Goal: Find specific page/section: Find specific page/section

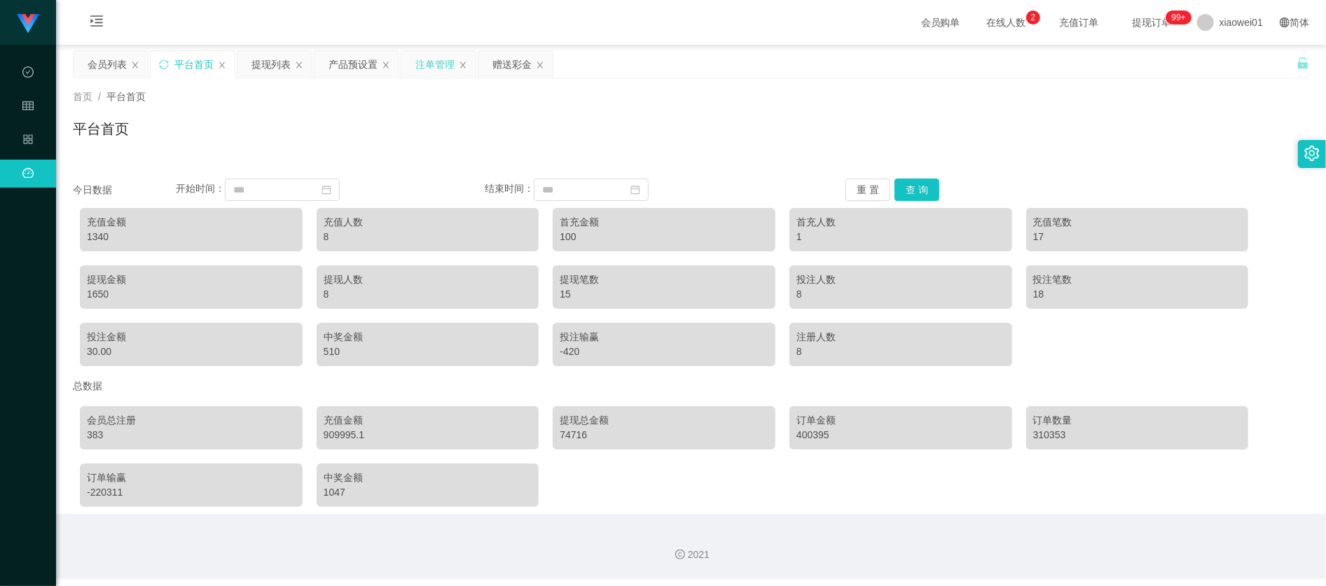
click at [415, 57] on div "注单管理" at bounding box center [438, 64] width 74 height 27
click at [440, 68] on div "注单管理" at bounding box center [434, 64] width 39 height 27
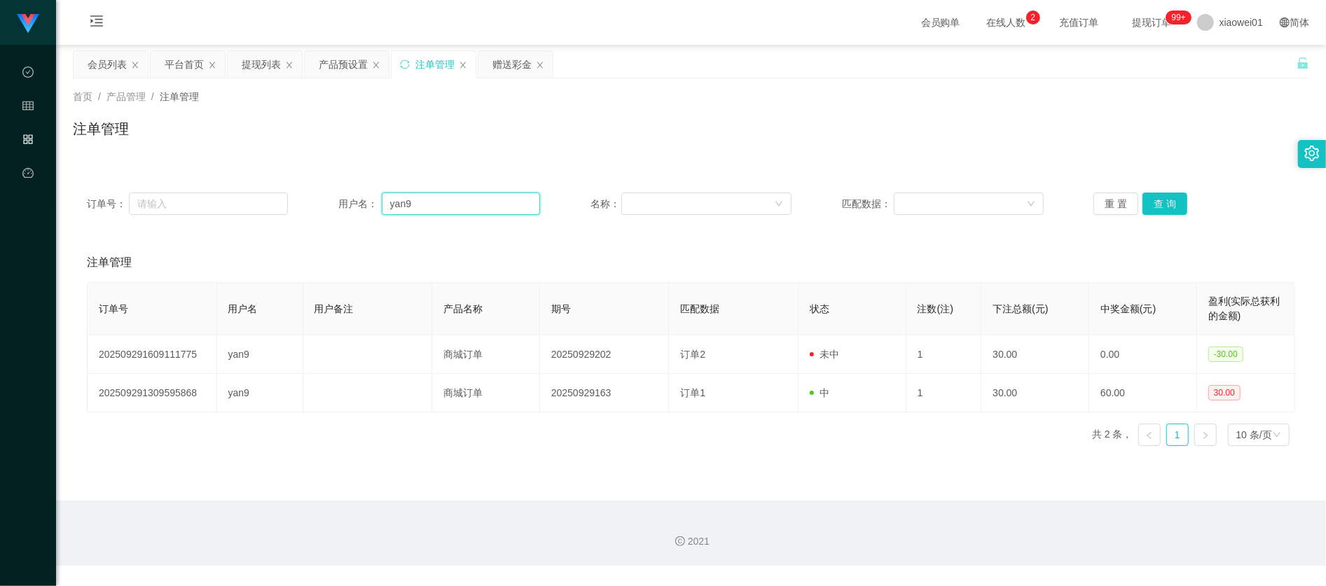
drag, startPoint x: 454, startPoint y: 204, endPoint x: 309, endPoint y: 195, distance: 144.6
click at [252, 200] on div "订单号： 用户名： yan9 名称： 匹配数据： 重 置 查 询" at bounding box center [691, 204] width 1208 height 22
paste input "eott"
type input "yeott"
click at [1174, 196] on button "查 询" at bounding box center [1164, 204] width 45 height 22
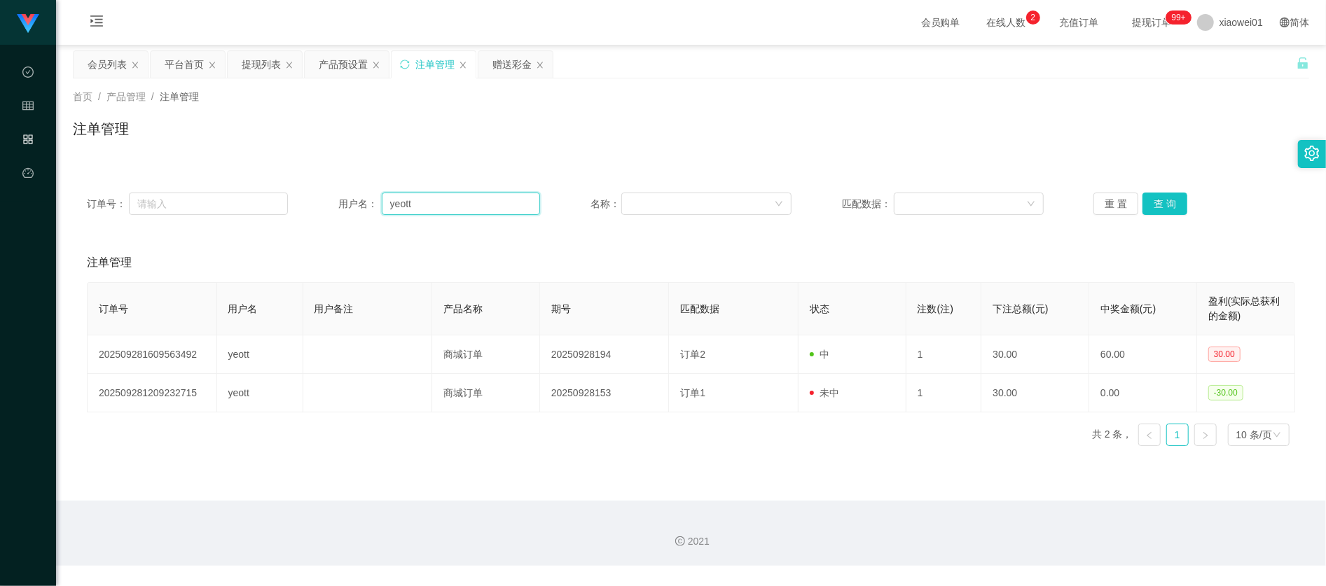
drag, startPoint x: 471, startPoint y: 211, endPoint x: 137, endPoint y: 176, distance: 335.1
click at [147, 176] on div "订单号： 用户名： yeott 名称： 匹配数据： 重 置 查 询 注单管理 订单号 用户名 用户备注 产品名称 期号 匹配数据 状态 注数(注) 下注总额(…" at bounding box center [691, 309] width 1236 height 295
click at [518, 68] on div "赠送彩金" at bounding box center [511, 64] width 39 height 27
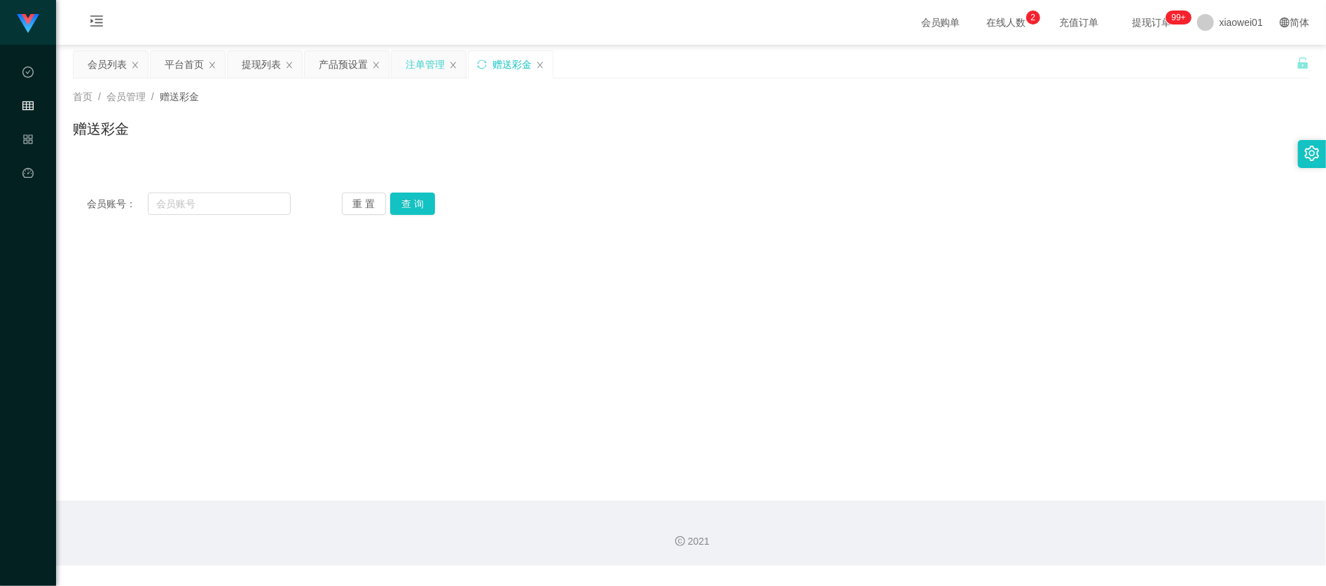
click at [424, 62] on div "注单管理" at bounding box center [424, 64] width 39 height 27
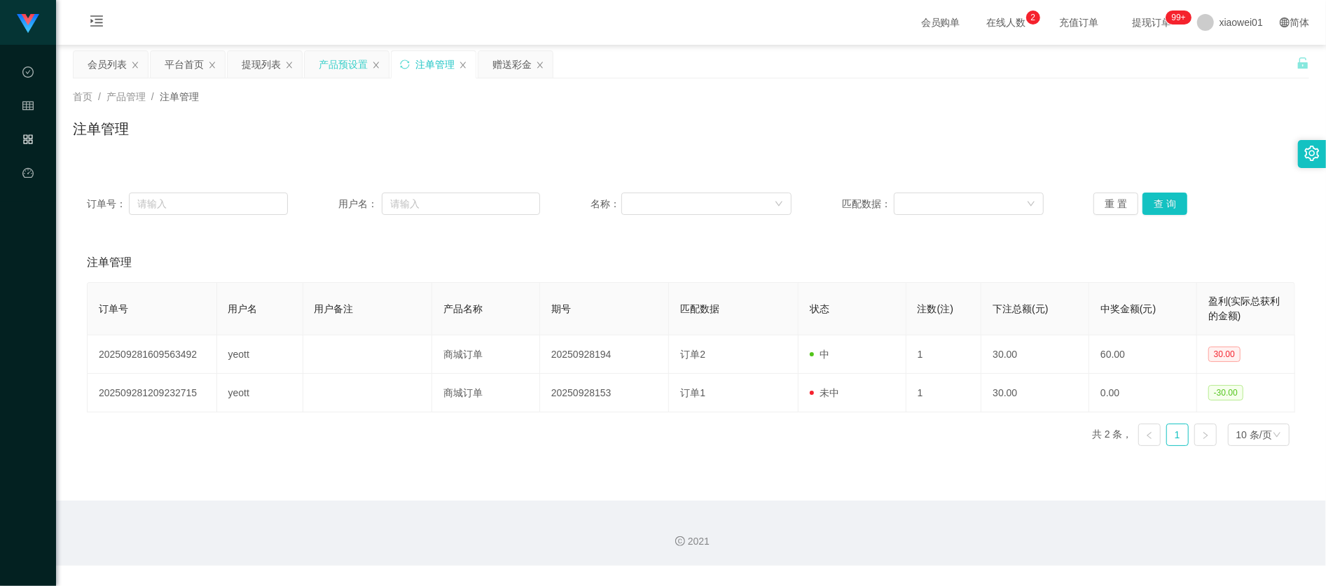
click at [364, 71] on div "产品预设置" at bounding box center [343, 64] width 49 height 27
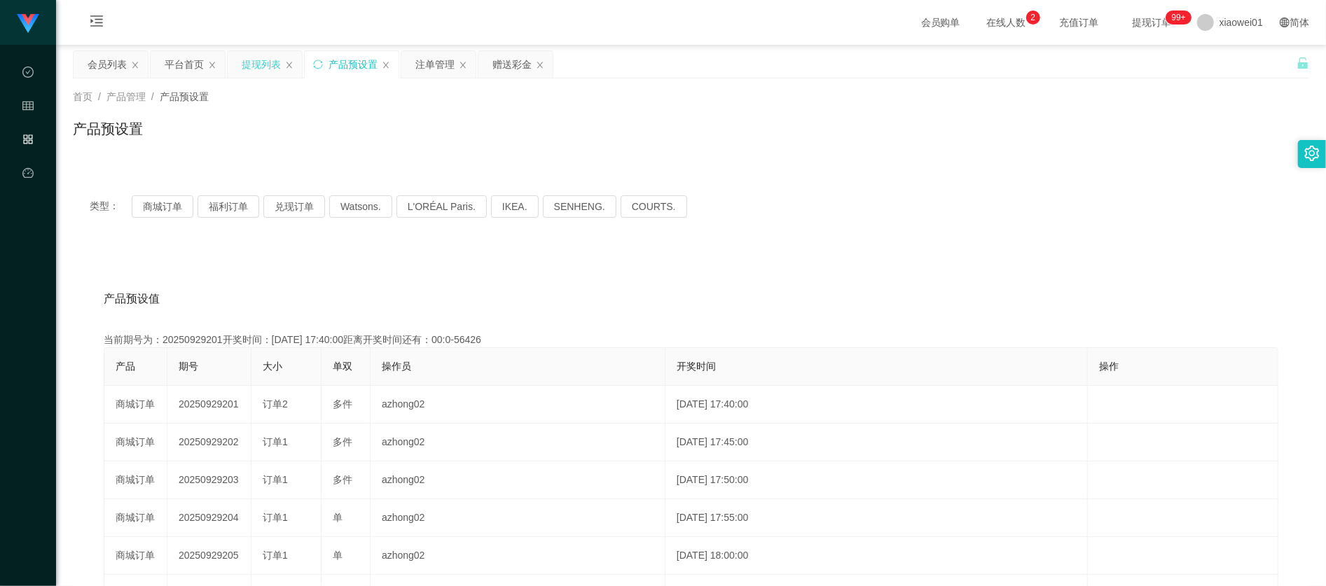
click at [273, 63] on div "提现列表" at bounding box center [261, 64] width 39 height 27
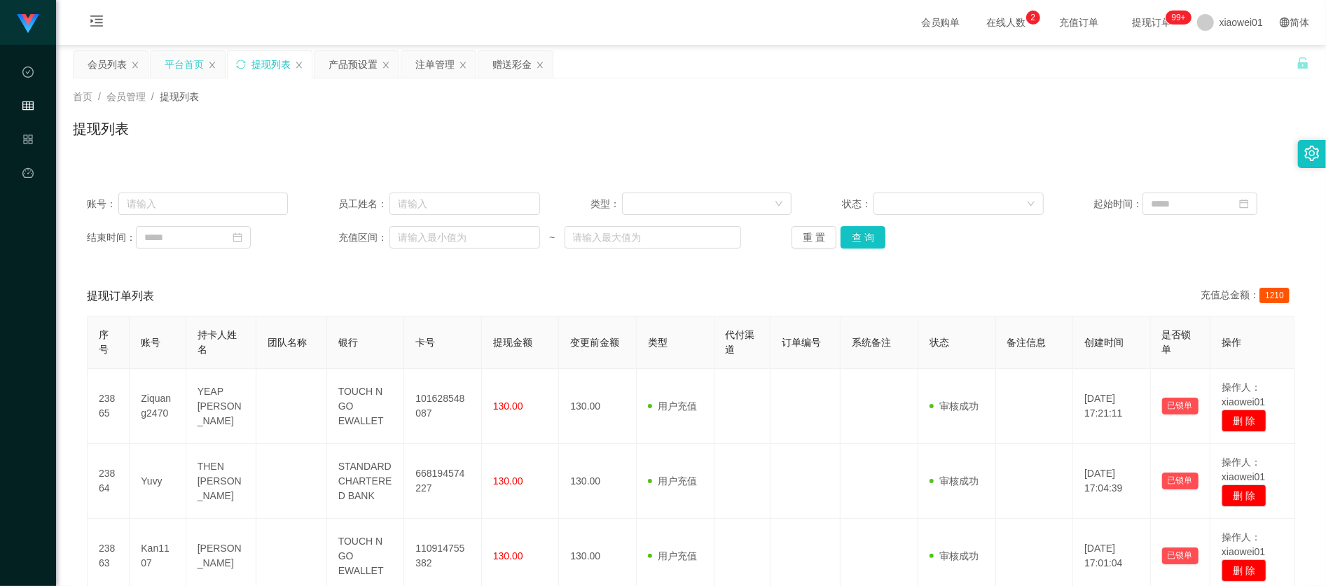
click at [178, 62] on div "平台首页" at bounding box center [184, 64] width 39 height 27
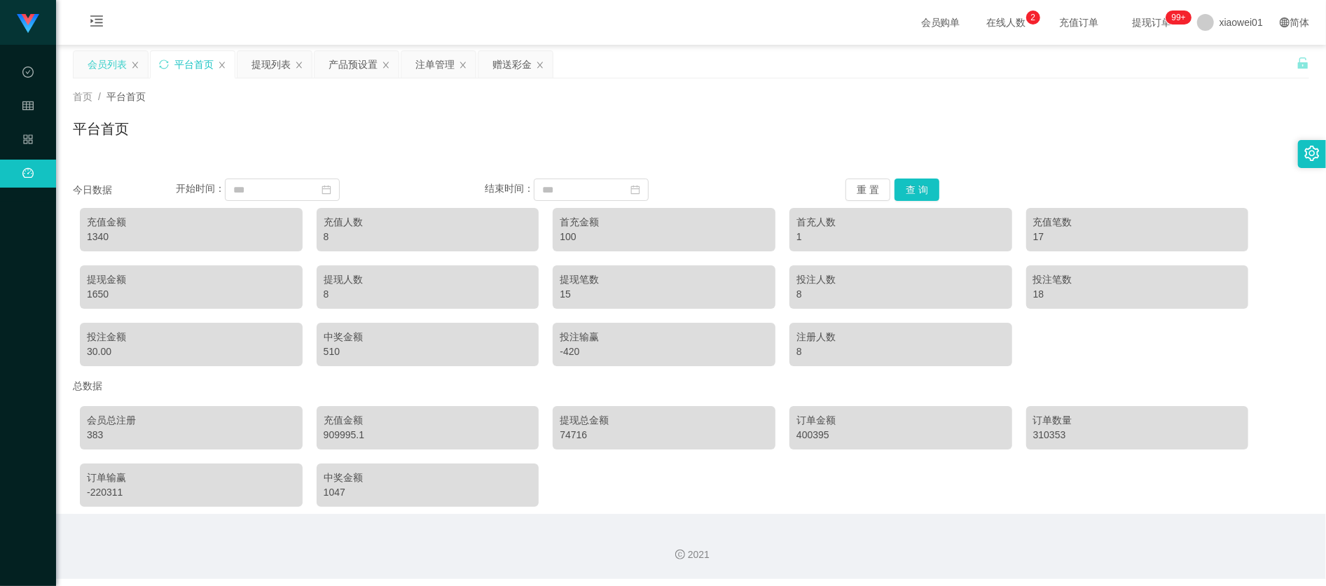
click at [111, 55] on div "会员列表" at bounding box center [107, 64] width 39 height 27
